Goal: Check status: Check status

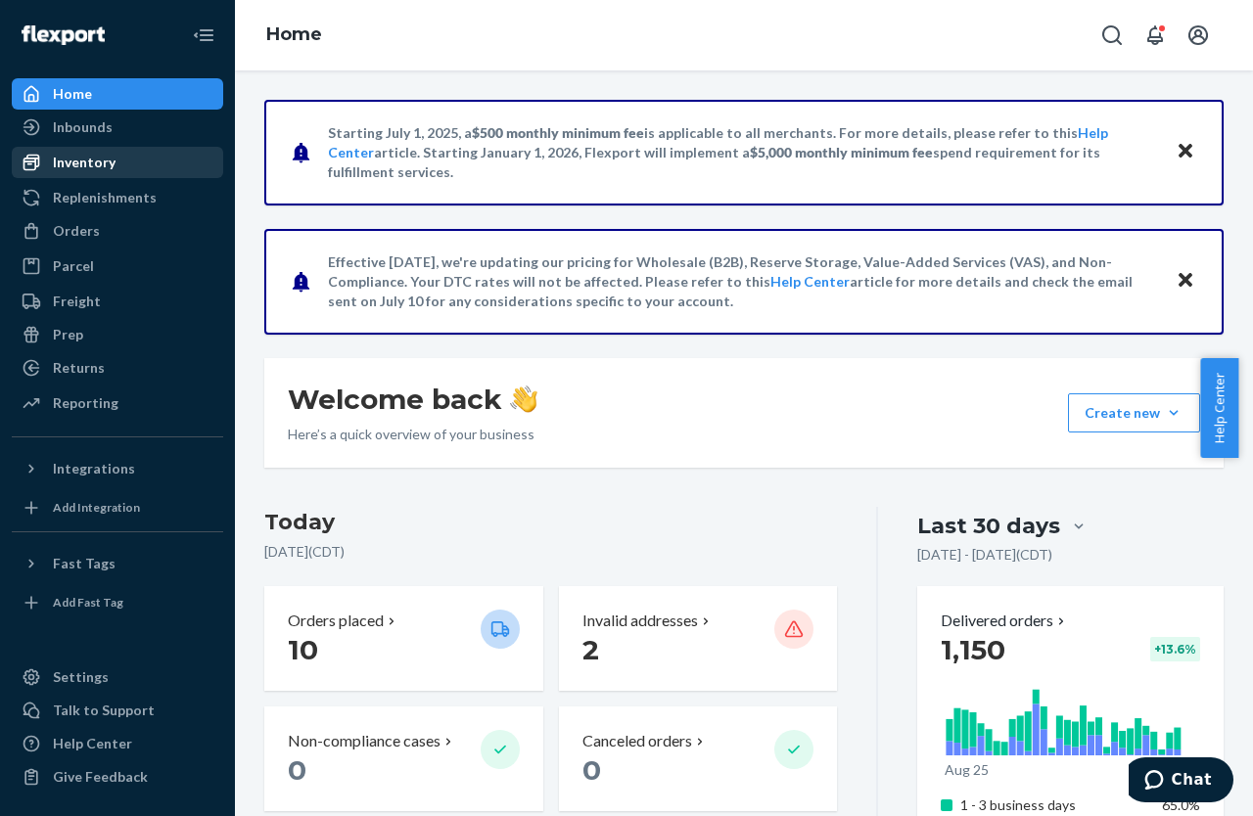
click at [96, 165] on div "Inventory" at bounding box center [84, 163] width 63 height 20
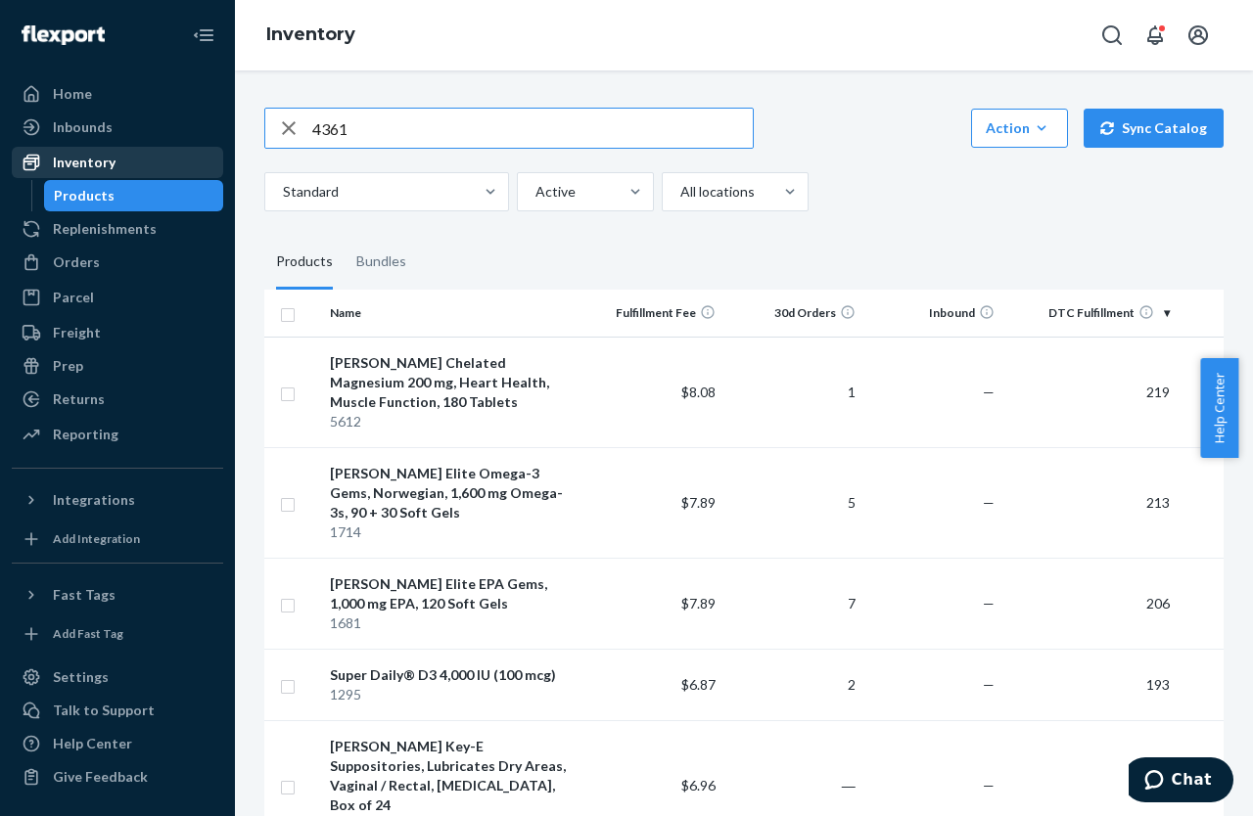
type input "4361"
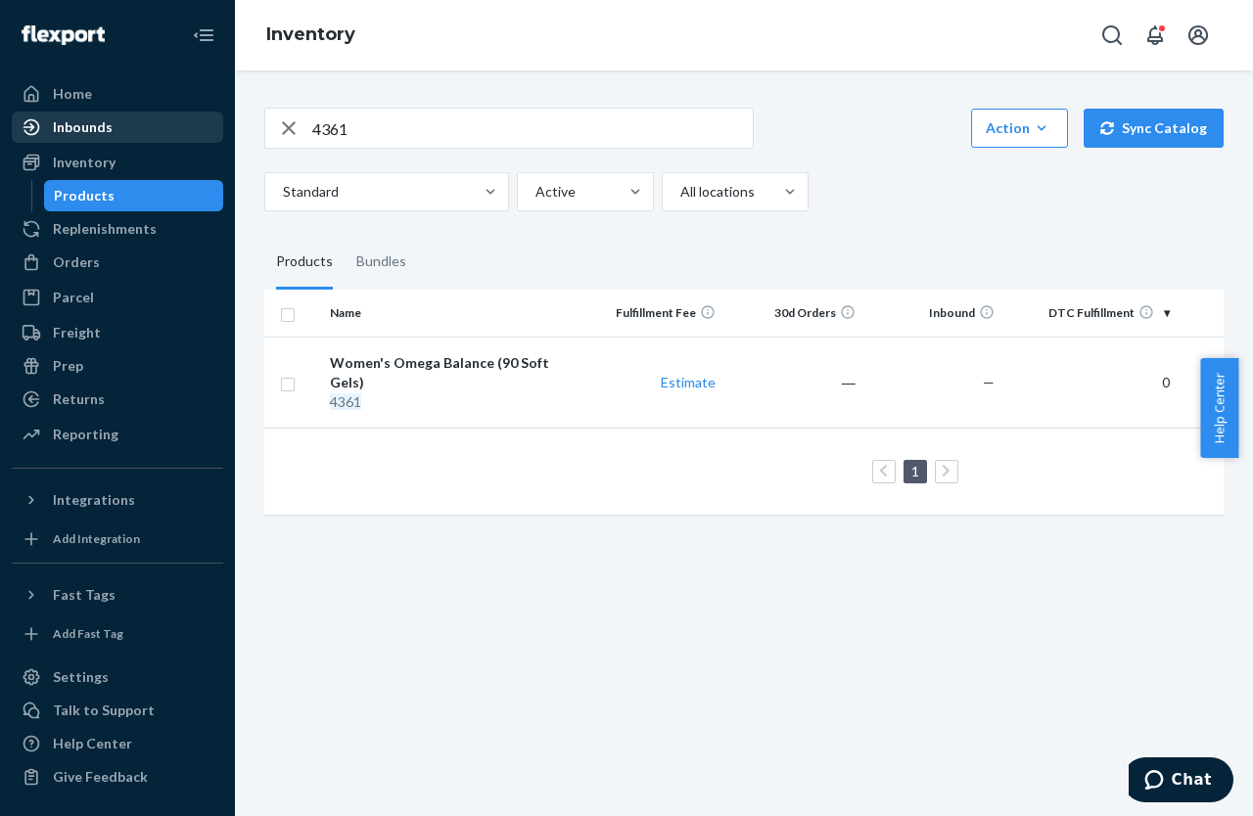
click at [106, 130] on div "Inbounds" at bounding box center [83, 127] width 60 height 20
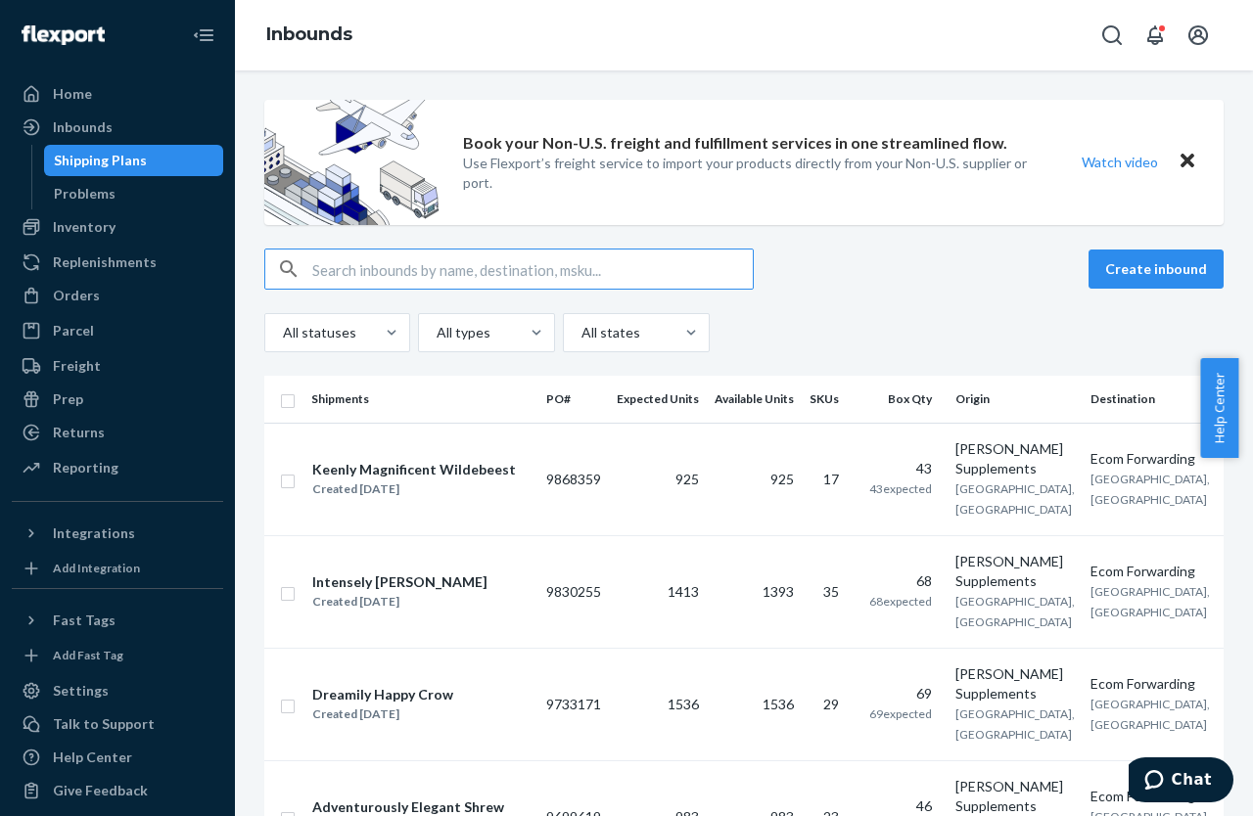
click at [600, 271] on input "text" at bounding box center [532, 269] width 441 height 39
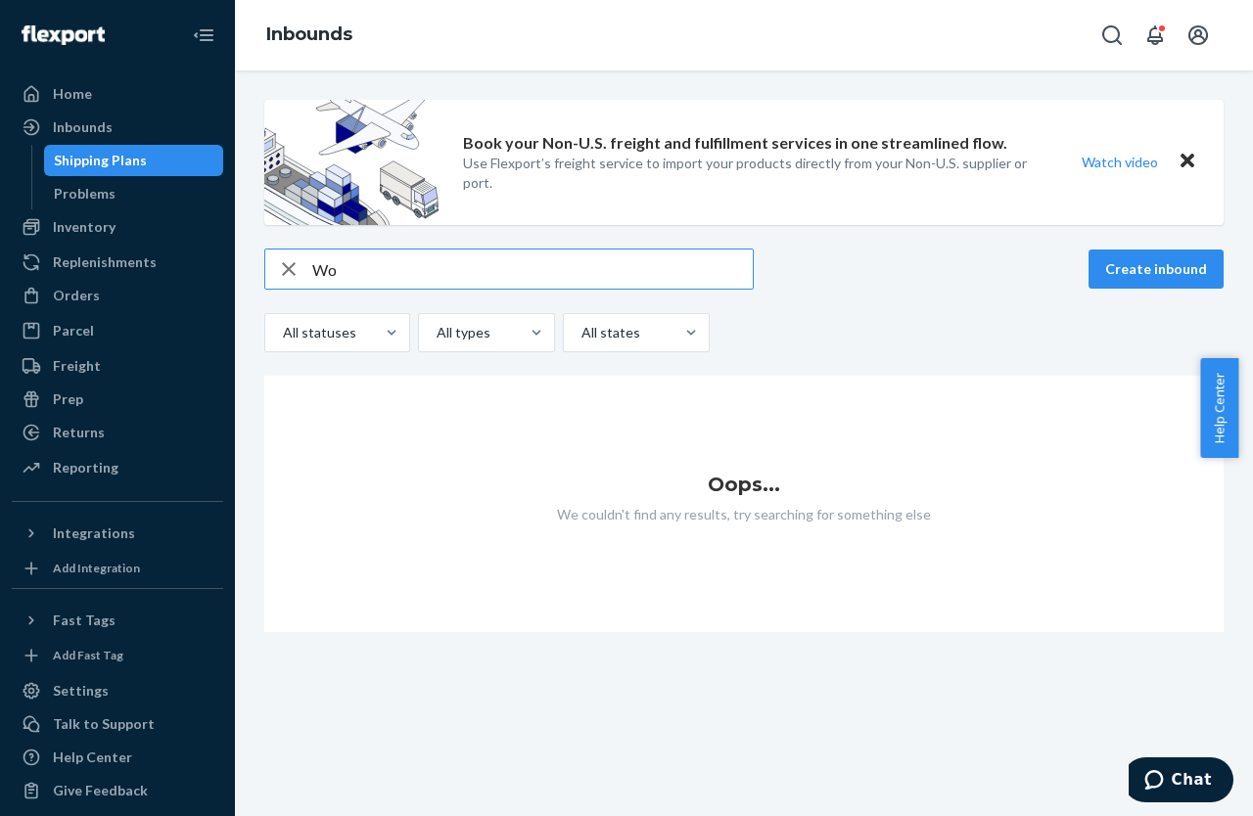
type input "W"
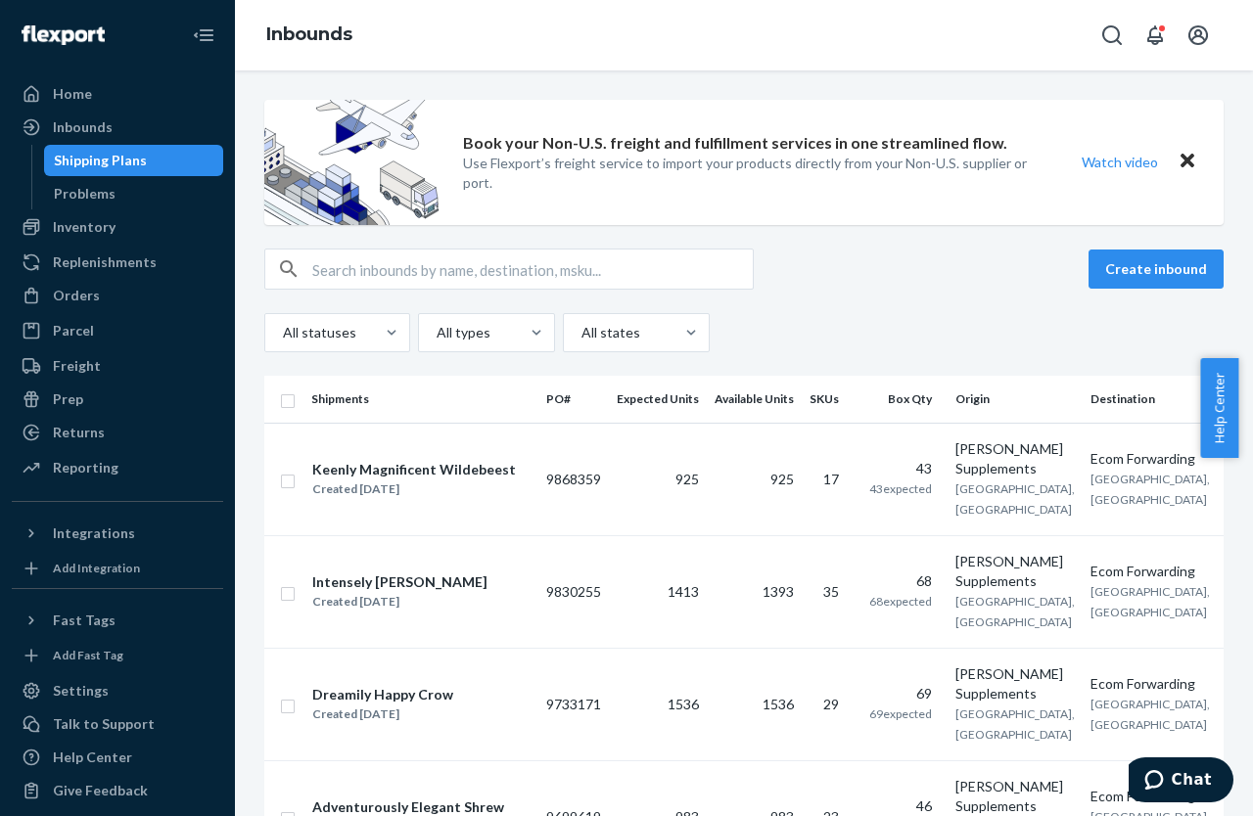
click at [917, 329] on div "All statuses All types All states" at bounding box center [743, 332] width 959 height 39
click at [450, 461] on div "Keenly Magnificent Wildebeest" at bounding box center [414, 470] width 204 height 20
